Goal: Task Accomplishment & Management: Manage account settings

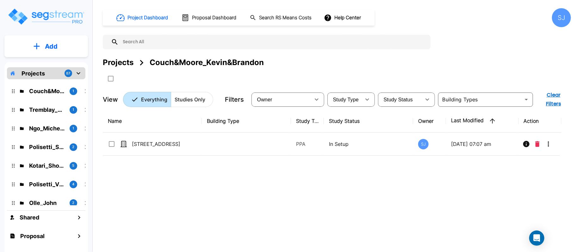
click at [56, 152] on div "Polisetti_Sridhar 2" at bounding box center [50, 147] width 83 height 14
click at [41, 144] on p "Polisetti_Sridhar" at bounding box center [46, 147] width 35 height 9
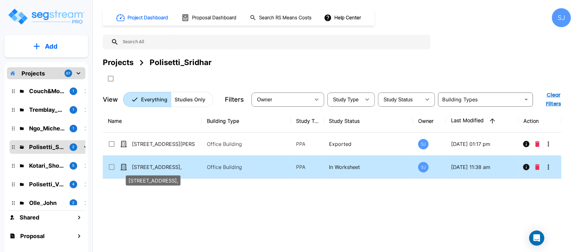
click at [184, 163] on p "[STREET_ADDRESS]," at bounding box center [163, 167] width 63 height 8
click at [184, 163] on p "27045 E. University Dr # 200," at bounding box center [163, 167] width 63 height 8
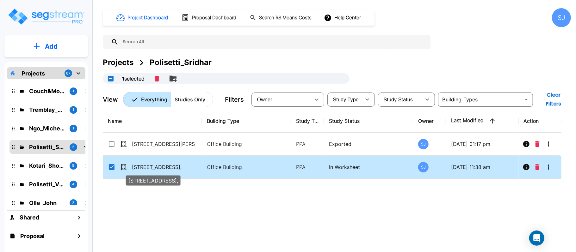
checkbox input "true"
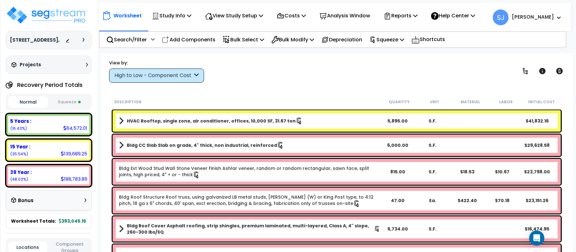
click at [71, 108] on button "Squeeze" at bounding box center [69, 102] width 40 height 11
click at [182, 21] on div "Study Info" at bounding box center [172, 15] width 40 height 15
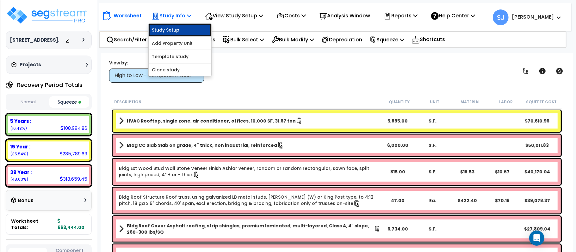
click at [186, 28] on link "Study Setup" at bounding box center [180, 30] width 63 height 13
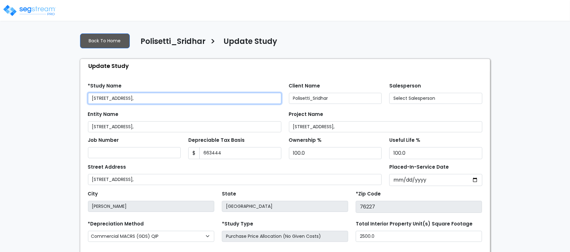
type input "663,444"
select select "2020"
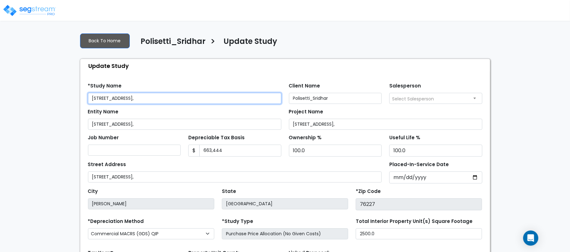
click at [195, 99] on input "27045 E. University Dr # 200," at bounding box center [184, 98] width 193 height 11
type input "[STREET_ADDRESS]"
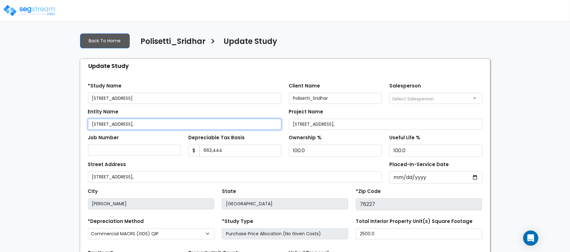
click at [200, 124] on input "27045 E. University Dr # 200," at bounding box center [184, 124] width 193 height 11
type input "[STREET_ADDRESS]"
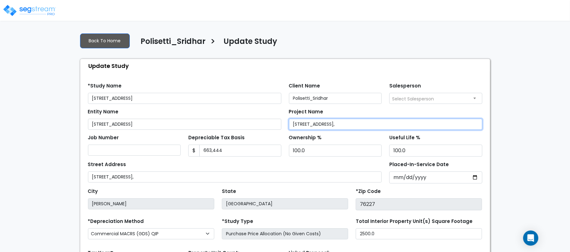
click at [363, 125] on input "27045 E. University Dr # 200," at bounding box center [385, 124] width 193 height 11
type input "[STREET_ADDRESS]"
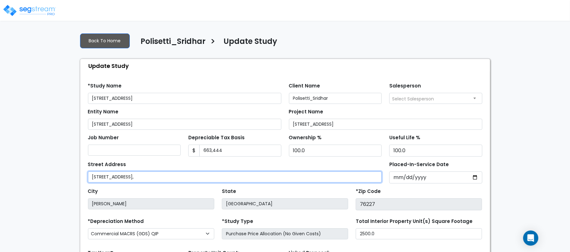
click at [234, 179] on input "27045 E. University Dr # 200," at bounding box center [235, 177] width 294 height 11
type input "[STREET_ADDRESS]"
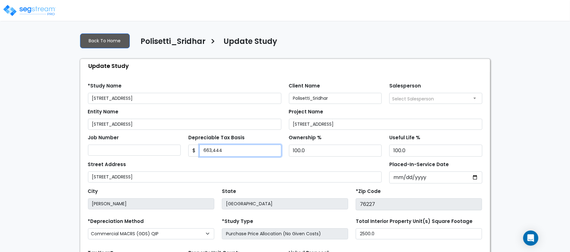
drag, startPoint x: 238, startPoint y: 153, endPoint x: 150, endPoint y: 144, distance: 88.7
click at [150, 144] on div "Job Number Depreciable Tax Basis $ 663,444 Ownership % 100.0" at bounding box center [285, 143] width 402 height 27
type input "665,000"
click at [267, 169] on div "Street Address 27045 E. University Dr # 200" at bounding box center [235, 171] width 294 height 23
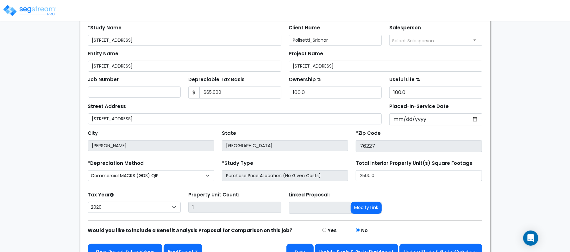
scroll to position [73, 0]
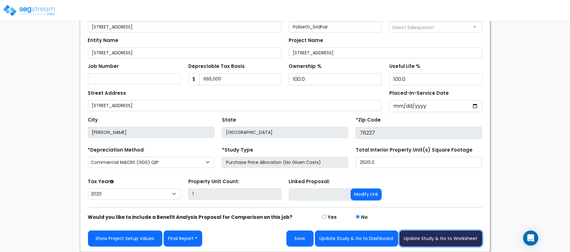
click at [460, 237] on button "Update Study & Go to Worksheet" at bounding box center [440, 239] width 83 height 16
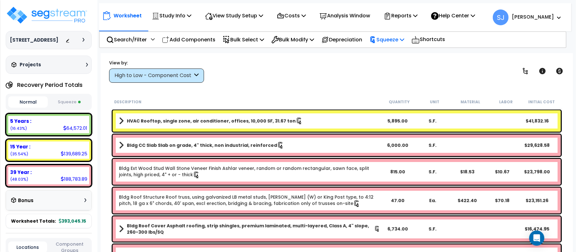
click at [395, 40] on p "Squeeze" at bounding box center [386, 39] width 35 height 9
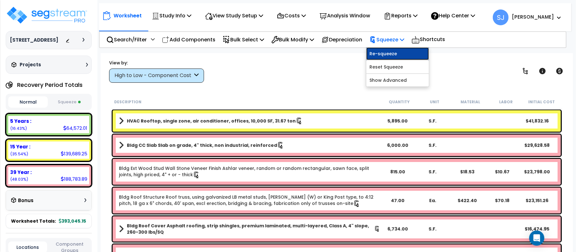
click at [398, 51] on link "Re-squeeze" at bounding box center [397, 53] width 63 height 13
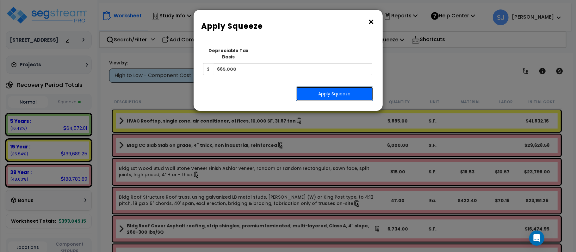
click at [320, 90] on button "Apply Squeeze" at bounding box center [334, 94] width 77 height 15
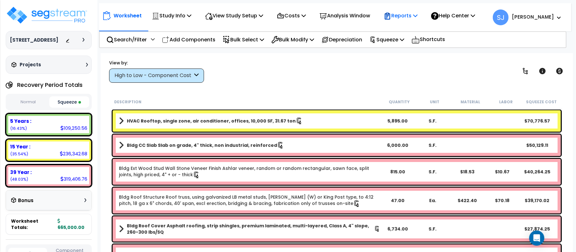
click at [416, 13] on p "Reports" at bounding box center [401, 15] width 34 height 9
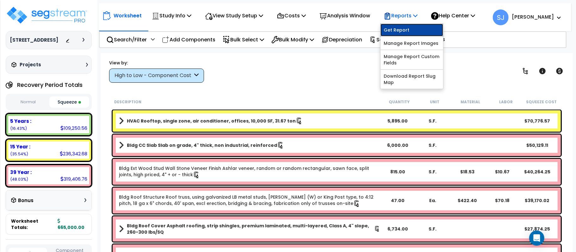
click at [412, 25] on link "Get Report" at bounding box center [411, 30] width 63 height 13
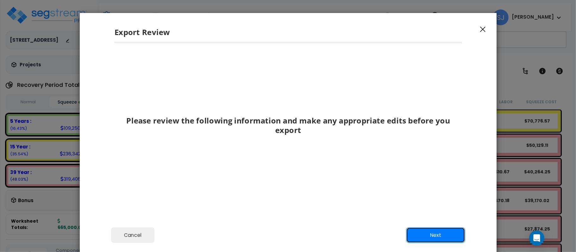
click at [438, 239] on button "Next" at bounding box center [435, 236] width 59 height 16
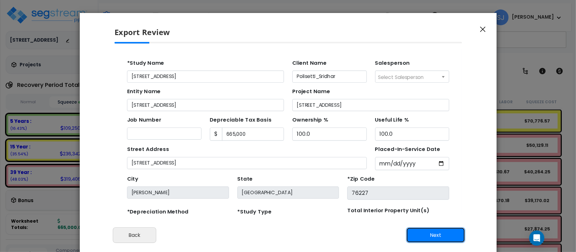
click at [445, 232] on button "Next" at bounding box center [435, 236] width 59 height 16
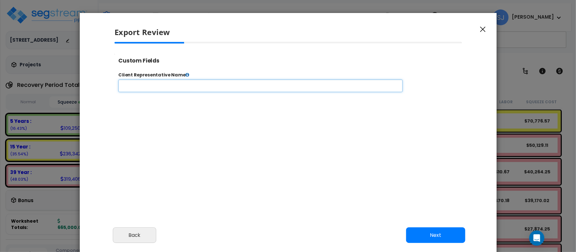
click at [290, 96] on input "text" at bounding box center [280, 90] width 323 height 14
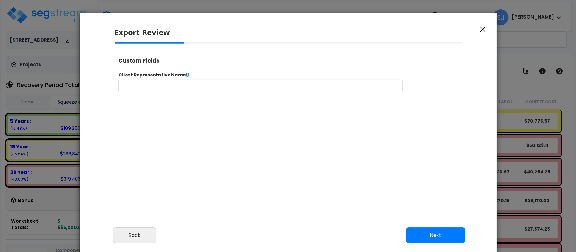
select select "2020"
type input "[STREET_ADDRESS]"
click at [290, 96] on input "text" at bounding box center [280, 90] width 323 height 14
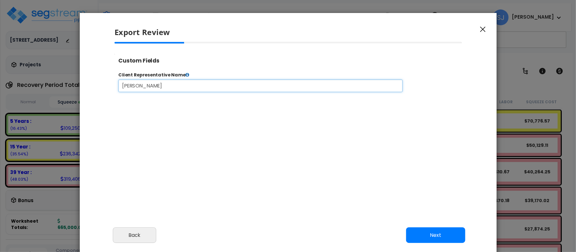
type input "[PERSON_NAME]"
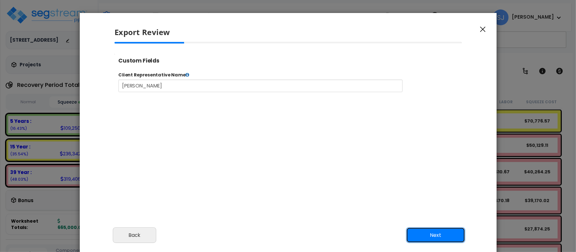
click at [456, 233] on button "Next" at bounding box center [435, 236] width 59 height 16
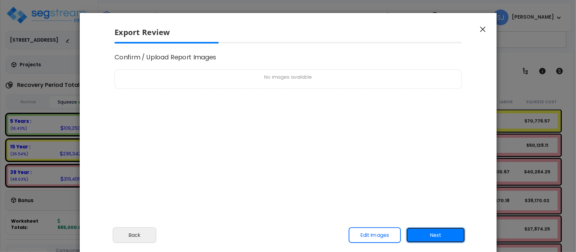
click at [434, 242] on button "Next" at bounding box center [435, 236] width 59 height 16
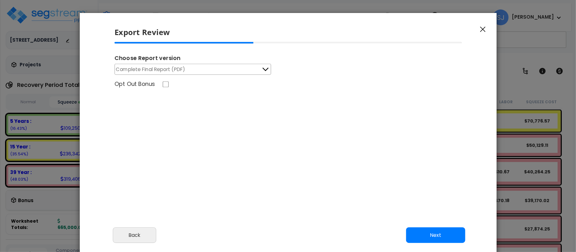
click at [264, 72] on icon at bounding box center [265, 69] width 8 height 8
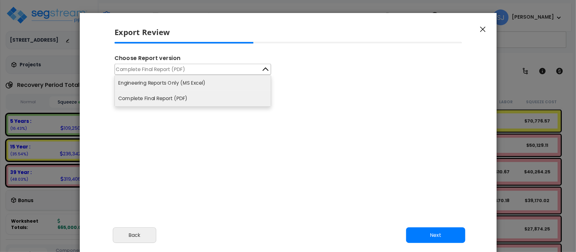
click at [221, 88] on li "Engineering Reports Only (MS Excel)" at bounding box center [193, 82] width 156 height 15
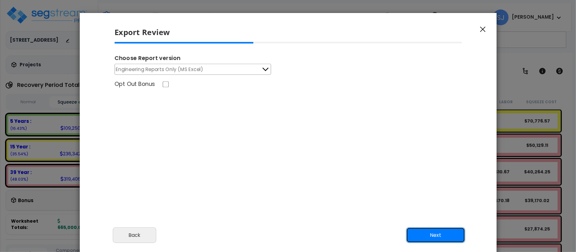
click at [436, 235] on button "Next" at bounding box center [435, 236] width 59 height 16
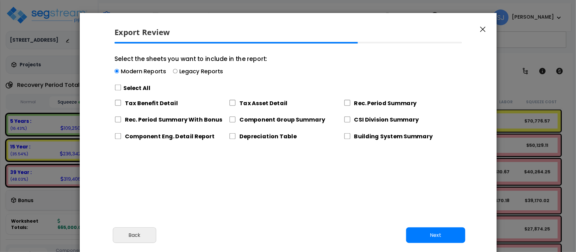
click at [177, 72] on div "Modern Reports Legacy Reports" at bounding box center [190, 73] width 153 height 10
click at [119, 72] on input "Select the sheets you want to include in the report: Modern Reports Legacy Repo…" at bounding box center [116, 71] width 4 height 4
click at [177, 71] on div "Modern Reports Legacy Reports" at bounding box center [190, 73] width 153 height 10
click at [119, 71] on input "Select the sheets you want to include in the report: Modern Reports Legacy Repo…" at bounding box center [116, 71] width 4 height 4
click at [174, 71] on input "Select the sheets you want to include in the report: Modern Reports Legacy Repo…" at bounding box center [175, 71] width 4 height 4
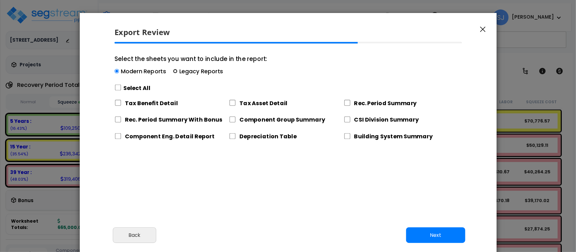
radio input "true"
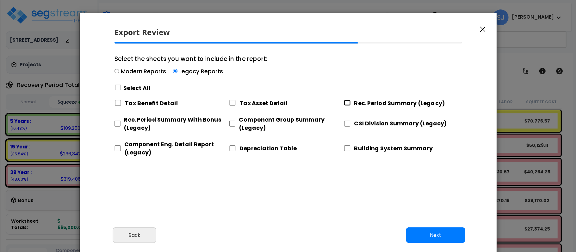
click at [347, 102] on input "Rec. Period Summary (Legacy)" at bounding box center [346, 103] width 7 height 6
checkbox input "true"
click at [115, 124] on input "Rec. Period Summary With Bonus (Legacy)" at bounding box center [117, 124] width 6 height 6
checkbox input "true"
click at [231, 123] on input "Component Group Summary (Legacy)" at bounding box center [232, 124] width 6 height 6
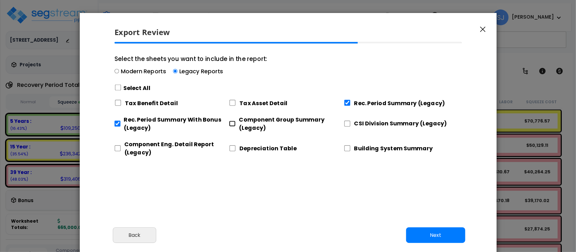
checkbox input "true"
click at [348, 123] on input "CSI Division Summary (Legacy)" at bounding box center [346, 124] width 7 height 6
checkbox input "true"
click at [118, 148] on input "Component Eng. Detail Report (Legacy)" at bounding box center [117, 148] width 6 height 6
checkbox input "true"
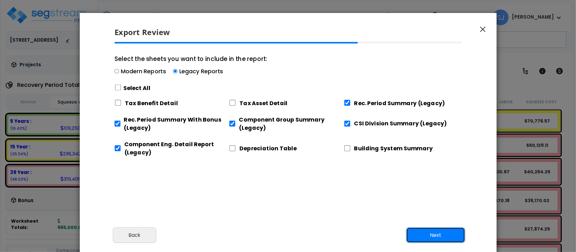
click at [443, 233] on button "Next" at bounding box center [435, 236] width 59 height 16
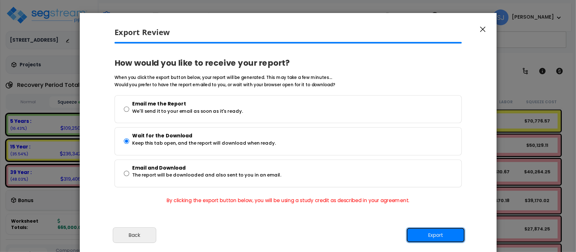
click at [442, 235] on button "Export" at bounding box center [435, 236] width 59 height 16
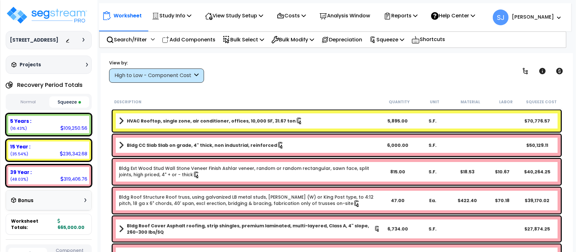
click at [66, 132] on div "109,250.56" at bounding box center [73, 128] width 27 height 7
click at [67, 132] on div "109,250.56" at bounding box center [73, 128] width 27 height 7
click at [74, 132] on div "109,250.56" at bounding box center [73, 128] width 27 height 7
copy div "109,250.56"
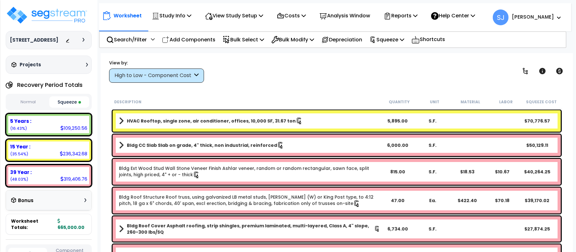
click at [71, 157] on div "236,342.68" at bounding box center [74, 154] width 28 height 7
copy div "236,342.68"
click at [73, 182] on div "319,406.76" at bounding box center [73, 179] width 27 height 7
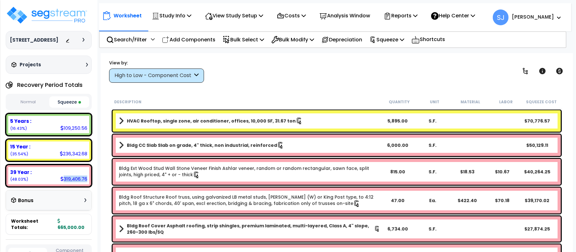
copy div "319,406.76"
